Goal: Navigation & Orientation: Understand site structure

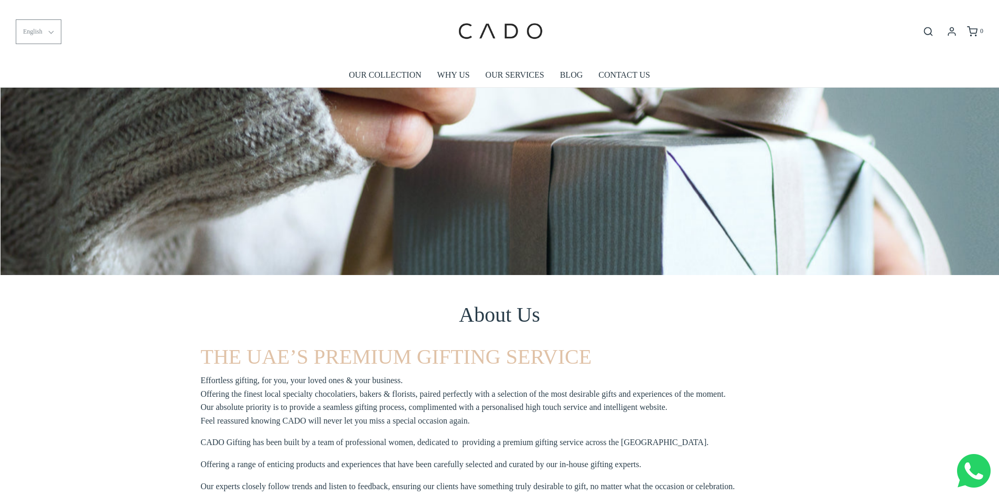
click at [56, 29] on button "English" at bounding box center [39, 31] width 46 height 25
click at [38, 82] on li "العربية" at bounding box center [38, 81] width 45 height 25
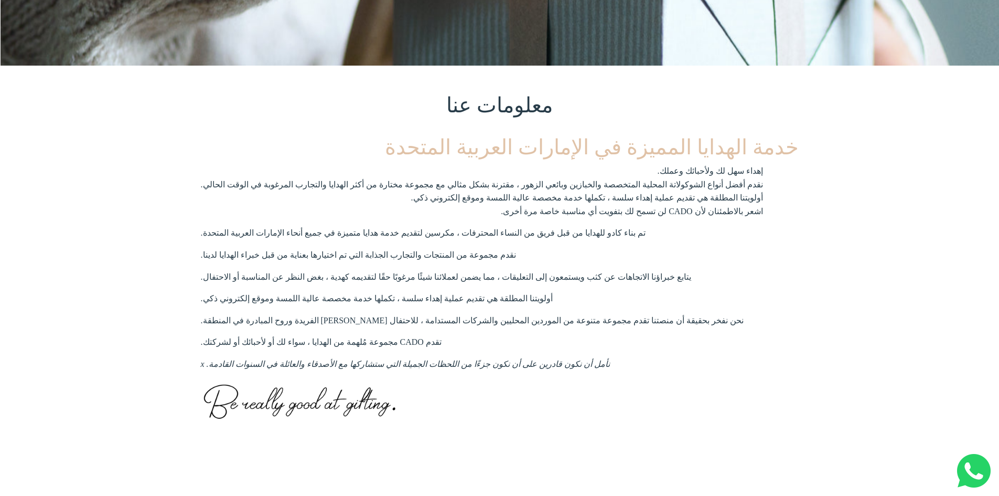
scroll to position [315, 0]
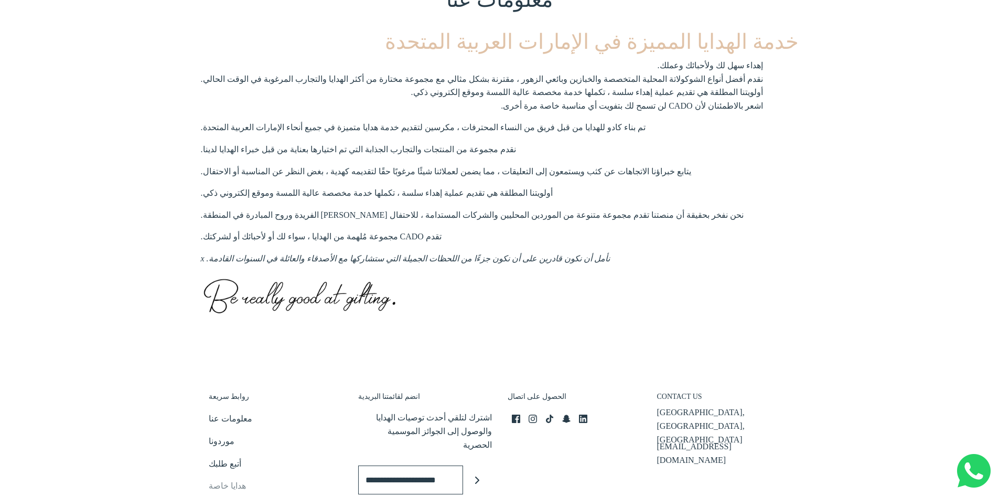
click at [228, 479] on link "هدايا خاصة" at bounding box center [227, 487] width 37 height 17
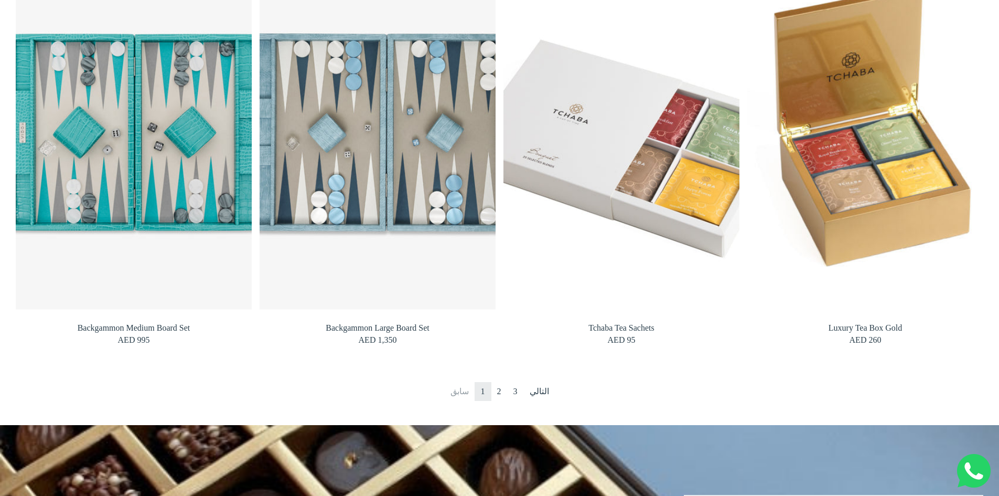
scroll to position [1125, 0]
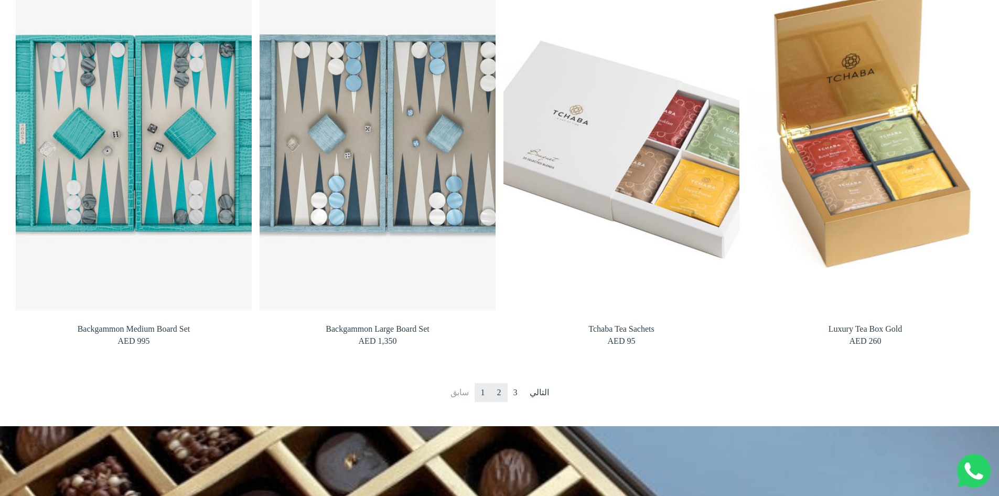
click at [497, 393] on link "2" at bounding box center [499, 392] width 17 height 19
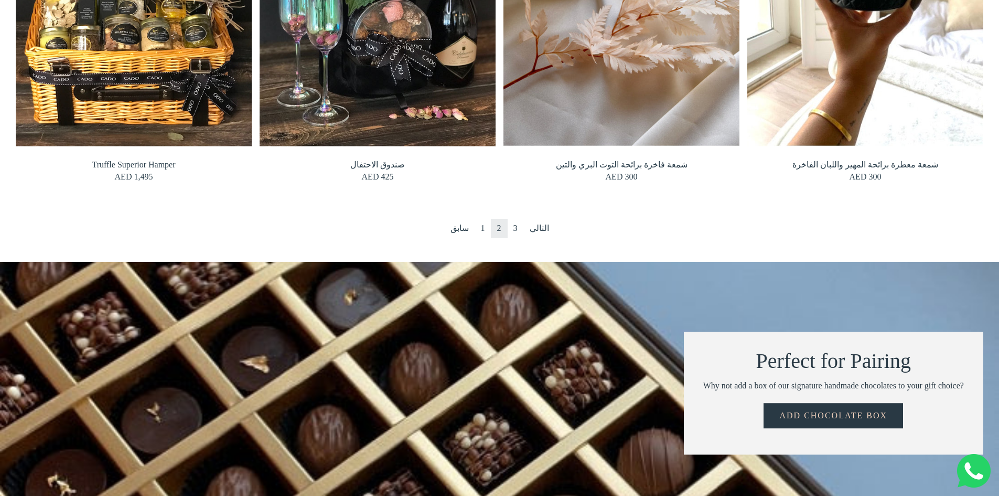
scroll to position [1282, 0]
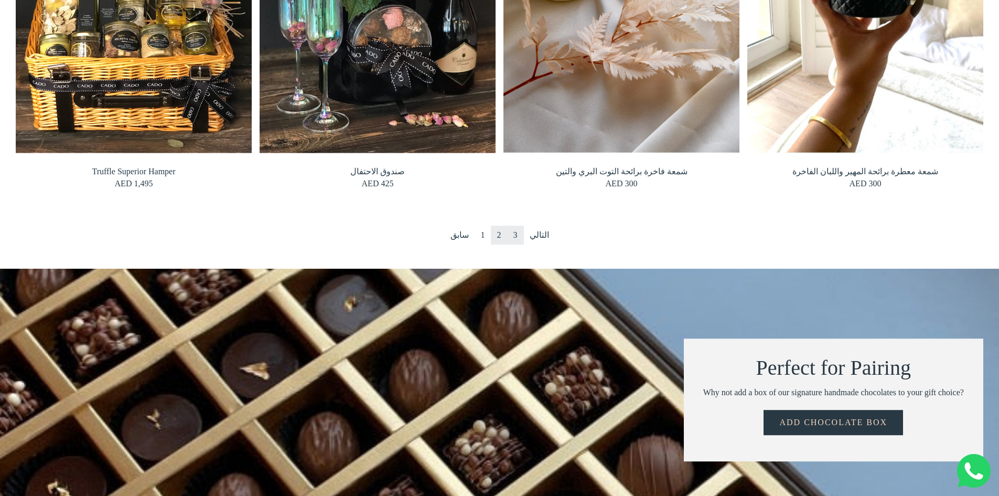
click at [520, 238] on link "3" at bounding box center [515, 235] width 17 height 19
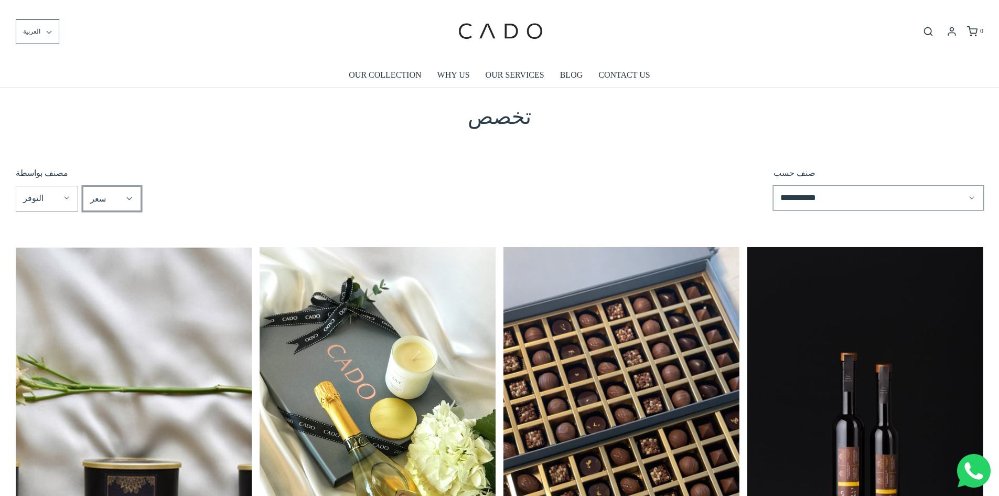
click at [122, 198] on summary "سعر" at bounding box center [112, 198] width 58 height 25
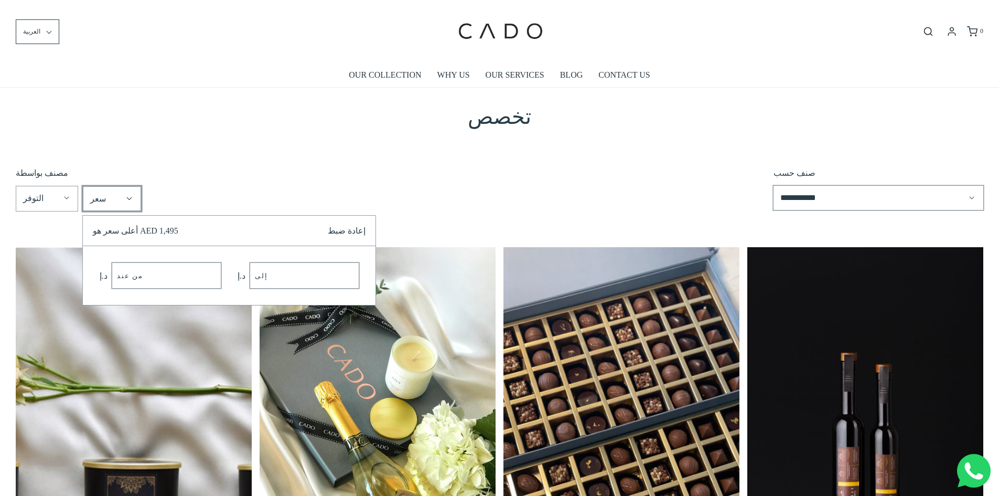
click at [141, 186] on summary "سعر" at bounding box center [112, 198] width 58 height 25
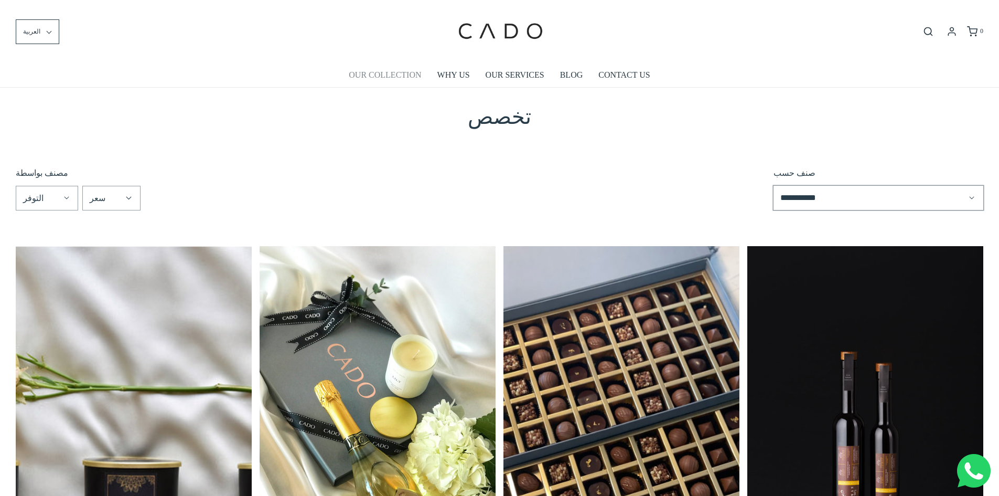
click at [393, 72] on link "OUR COLLECTION" at bounding box center [385, 75] width 72 height 24
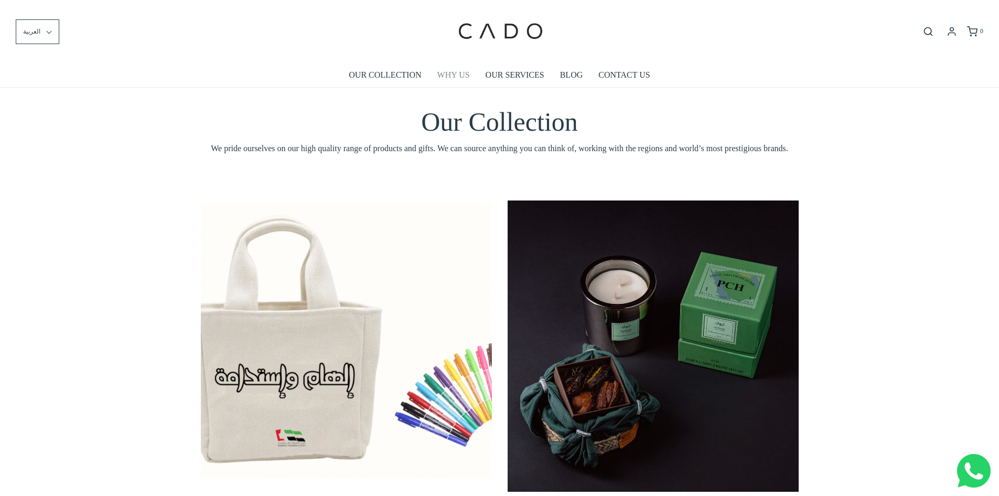
click at [446, 73] on link "WHY US" at bounding box center [453, 75] width 33 height 24
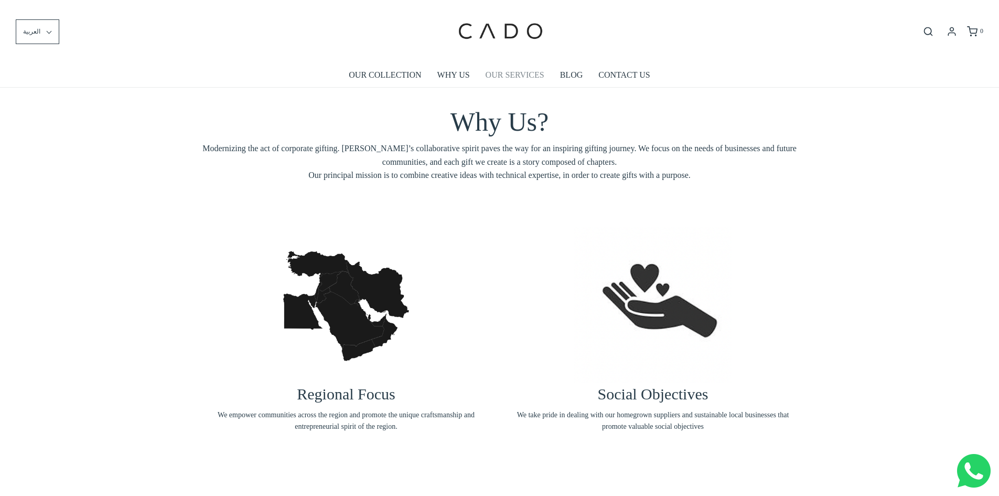
click at [508, 74] on link "OUR SERVICES" at bounding box center [515, 75] width 59 height 24
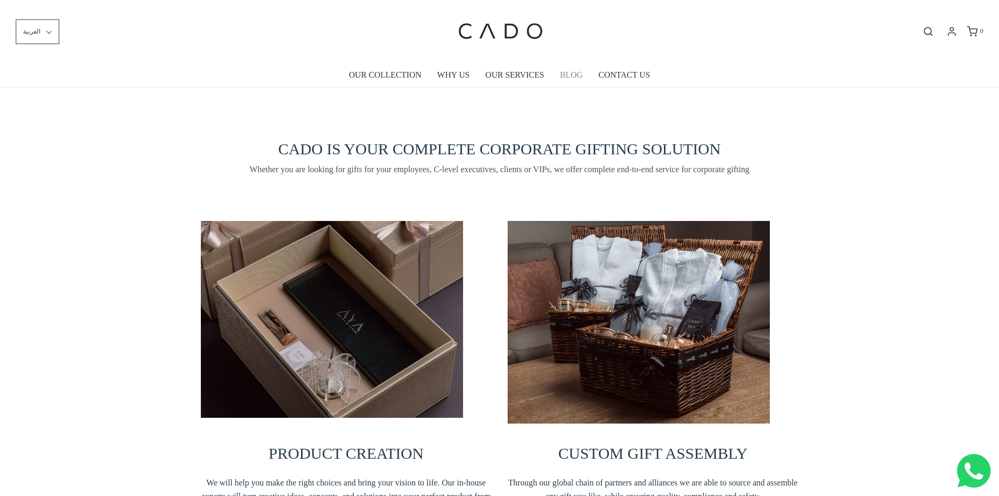
click at [571, 81] on link "BLOG" at bounding box center [571, 75] width 23 height 24
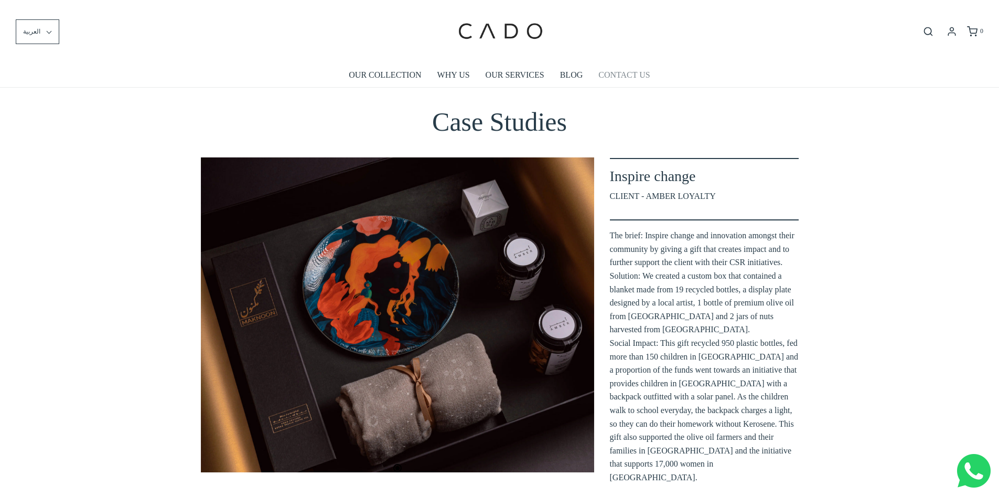
click at [624, 73] on link "CONTACT US" at bounding box center [623, 75] width 51 height 24
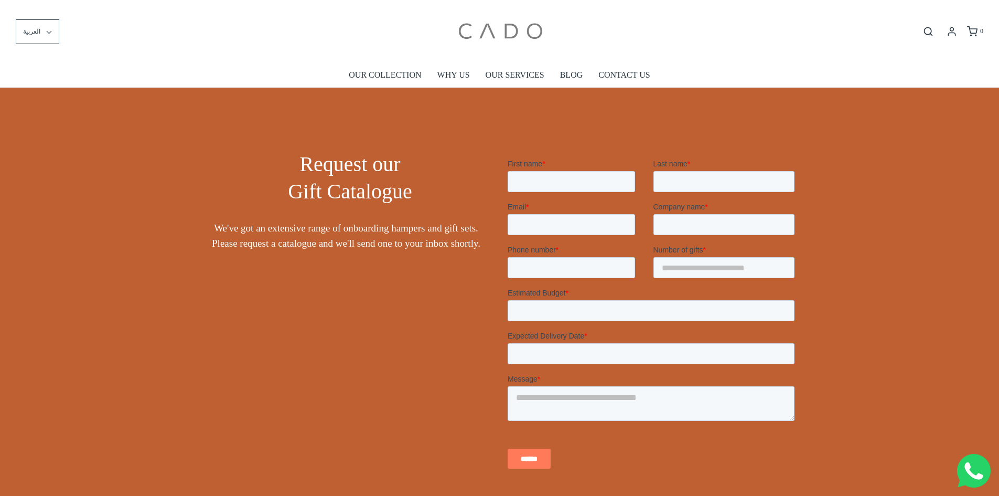
click at [464, 30] on img at bounding box center [499, 31] width 89 height 47
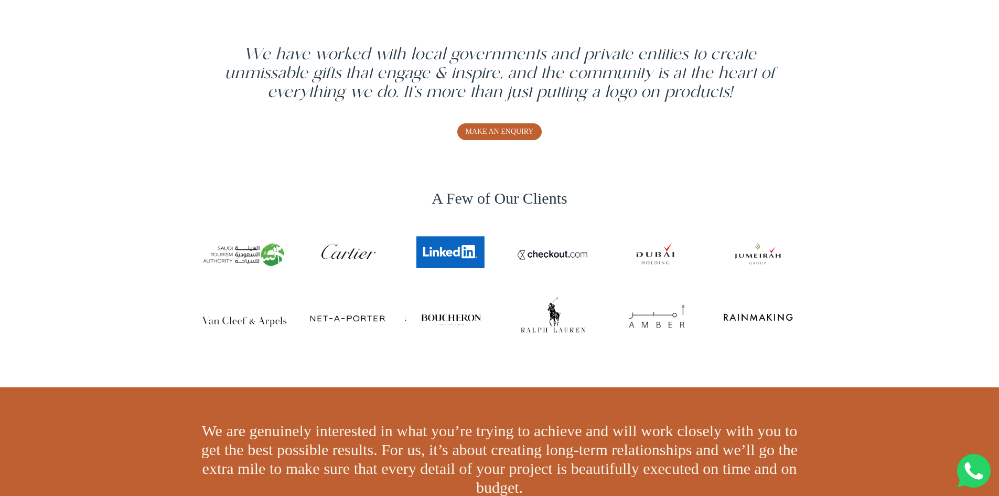
click at [558, 258] on img at bounding box center [551, 252] width 87 height 49
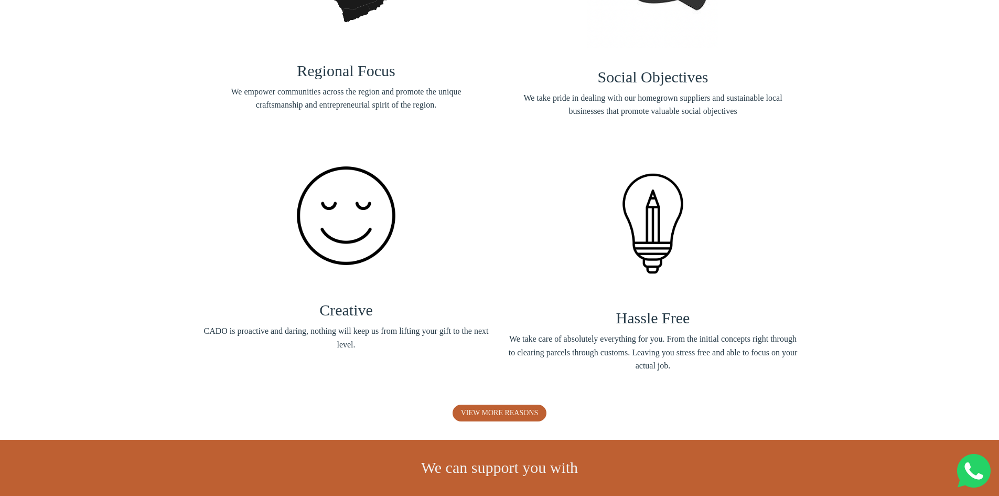
scroll to position [1573, 0]
click at [355, 238] on img at bounding box center [346, 214] width 131 height 131
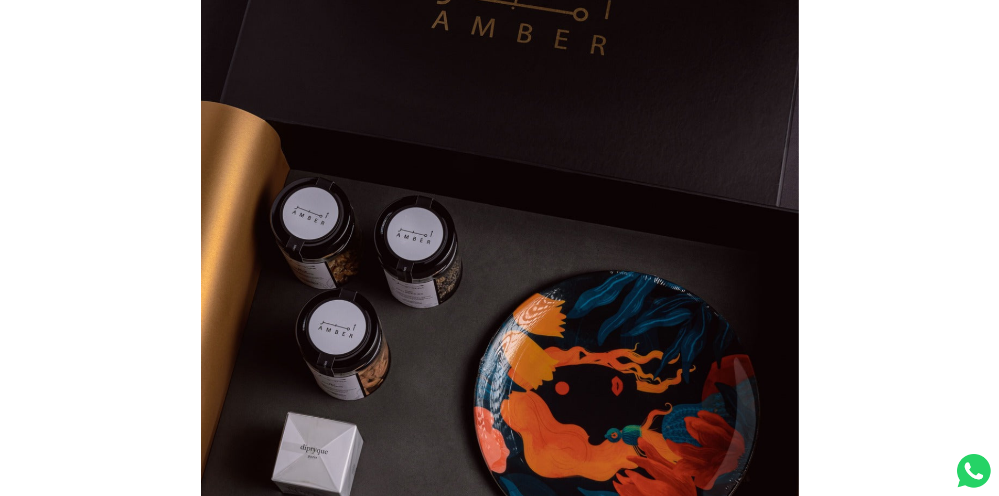
scroll to position [0, 0]
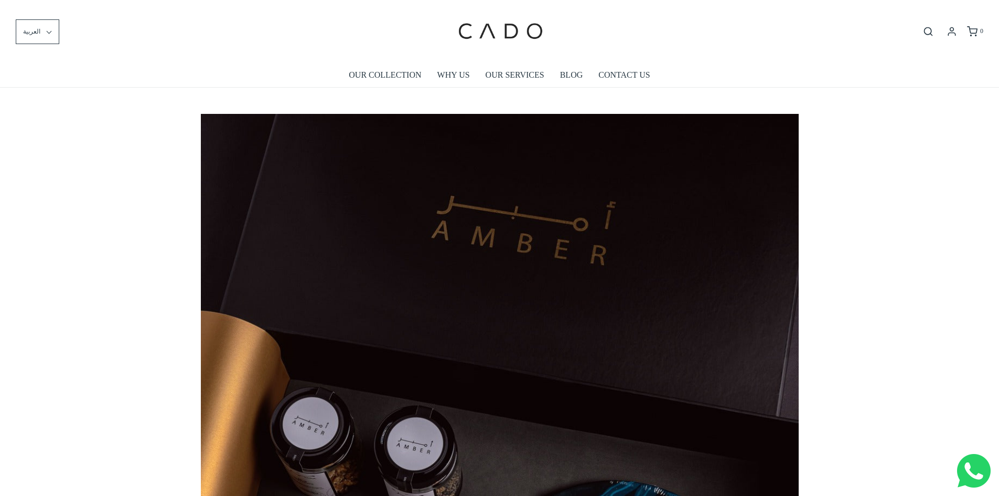
click at [698, 51] on div "العربية English العربية français ******* ******* ******** 0" at bounding box center [499, 31] width 999 height 63
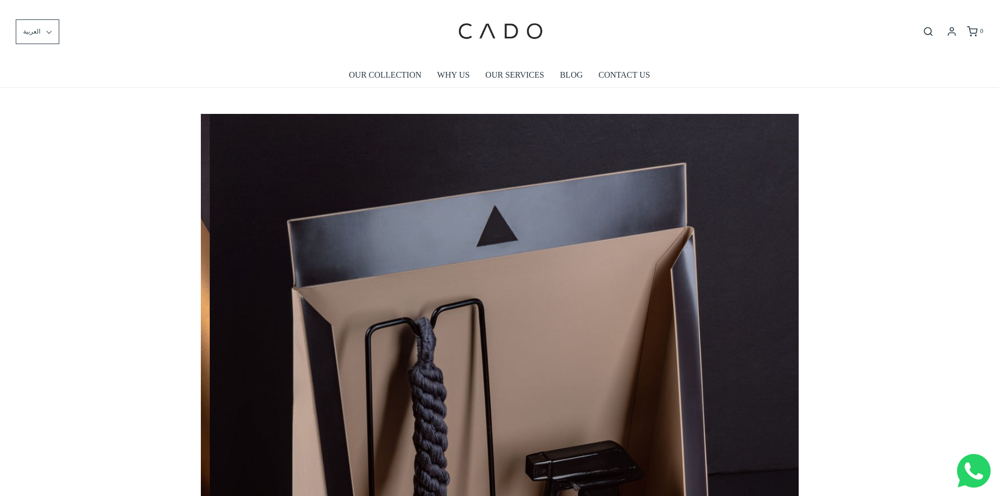
scroll to position [0, 1794]
